Goal: Check status: Check status

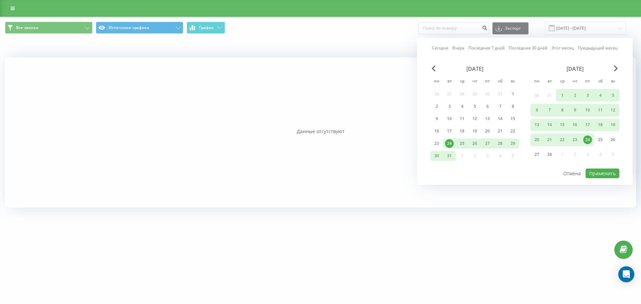
click at [499, 52] on div "Сегодня Вчера Последние 7 дней Последние 30 дней Этот месяц Предыдущий месяц ян…" at bounding box center [525, 111] width 216 height 147
click at [499, 51] on link "Последние 7 дней" at bounding box center [486, 48] width 36 height 6
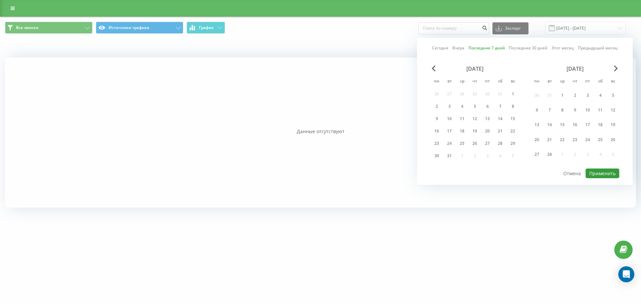
click at [590, 174] on button "Применить" at bounding box center [602, 173] width 34 height 10
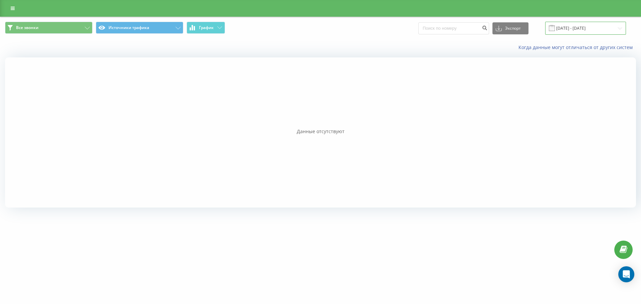
click at [573, 26] on input "[DATE] - [DATE]" at bounding box center [585, 28] width 81 height 13
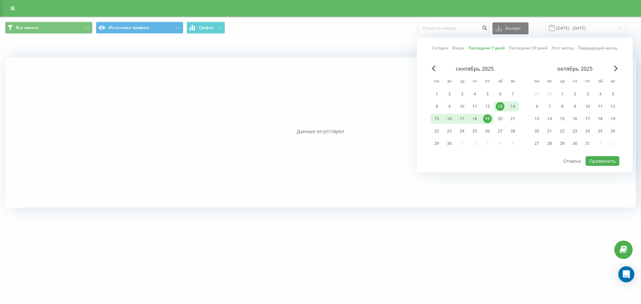
click at [436, 124] on div "сентябрь 2025 пн вт ср чт пт сб вс 1 2 3 4 5 6 7 8 9 10 11 12 13 14 15 16 17 18…" at bounding box center [474, 107] width 89 height 85
click at [436, 120] on div "15" at bounding box center [436, 118] width 9 height 9
click at [484, 117] on div "19" at bounding box center [487, 118] width 9 height 9
click at [605, 163] on button "Применить" at bounding box center [602, 161] width 34 height 10
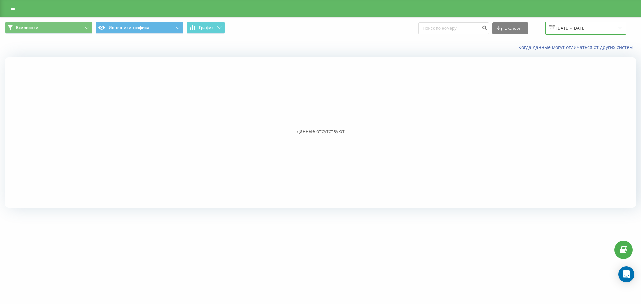
click at [562, 30] on input "[DATE] - [DATE]" at bounding box center [585, 28] width 81 height 13
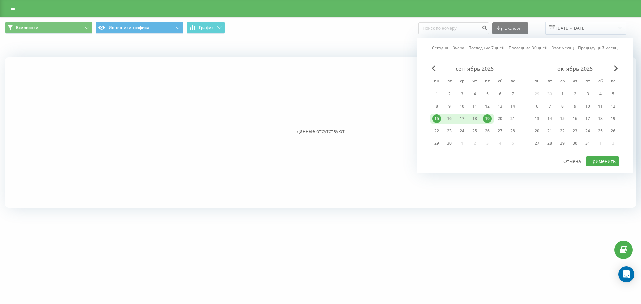
click at [527, 47] on link "Последние 30 дней" at bounding box center [527, 48] width 39 height 6
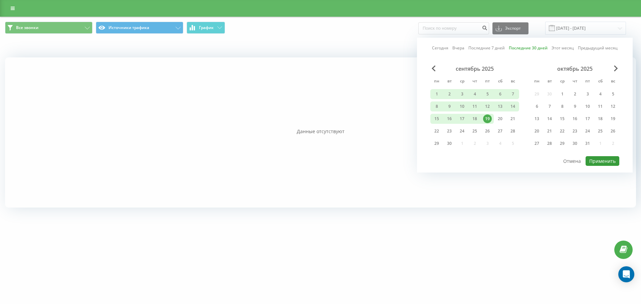
click at [596, 163] on button "Применить" at bounding box center [602, 161] width 34 height 10
type input "21.08.2025 - 19.09.2025"
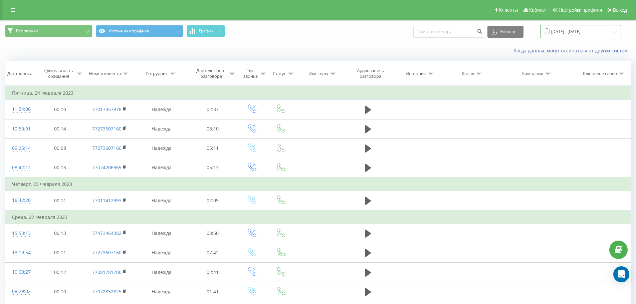
click at [562, 30] on input "[DATE] - [DATE]" at bounding box center [580, 31] width 81 height 13
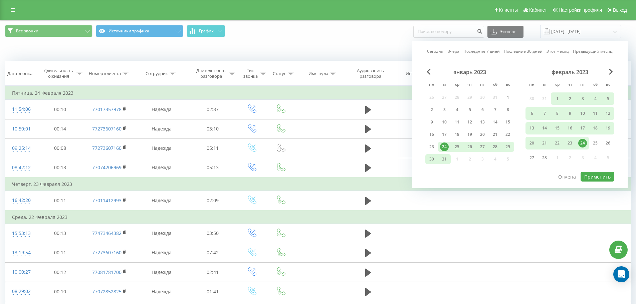
click at [485, 49] on link "Последние 7 дней" at bounding box center [481, 51] width 36 height 6
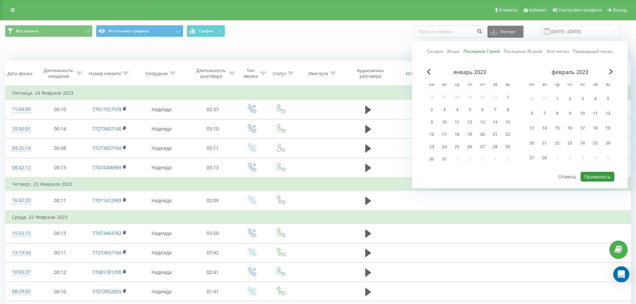
click at [609, 175] on button "Применить" at bounding box center [597, 177] width 34 height 10
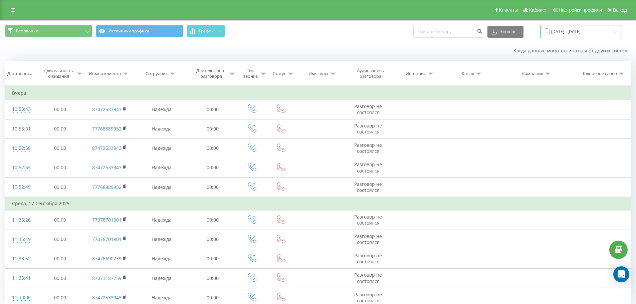
click at [572, 27] on input "[DATE] - [DATE]" at bounding box center [580, 31] width 81 height 13
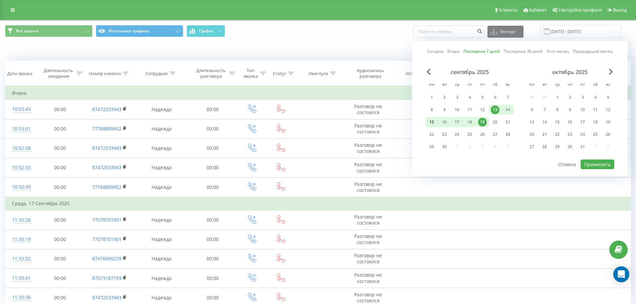
click at [429, 121] on div "15" at bounding box center [431, 122] width 9 height 9
click at [478, 124] on div "19" at bounding box center [482, 122] width 9 height 9
click at [599, 169] on div "Сегодня Вчера Последние 7 дней Последние 30 дней Этот месяц Предыдущий месяц се…" at bounding box center [520, 108] width 216 height 135
click at [599, 164] on button "Применить" at bounding box center [597, 164] width 34 height 10
type input "[DATE] - [DATE]"
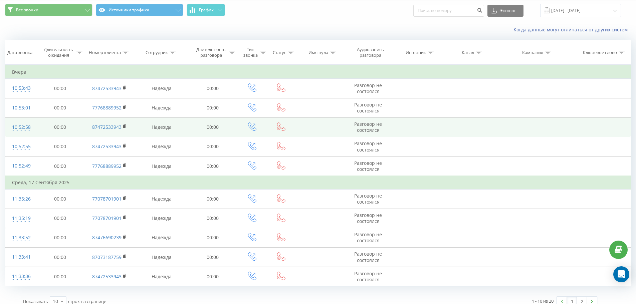
scroll to position [28, 0]
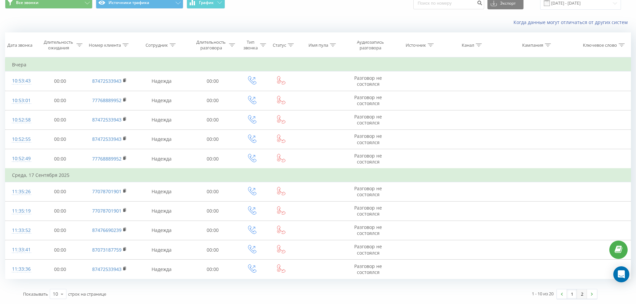
click at [582, 297] on link "2" at bounding box center [581, 293] width 10 height 9
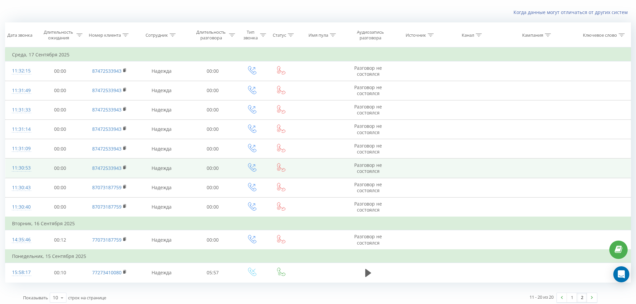
scroll to position [42, 0]
